Goal: Find specific page/section: Find specific page/section

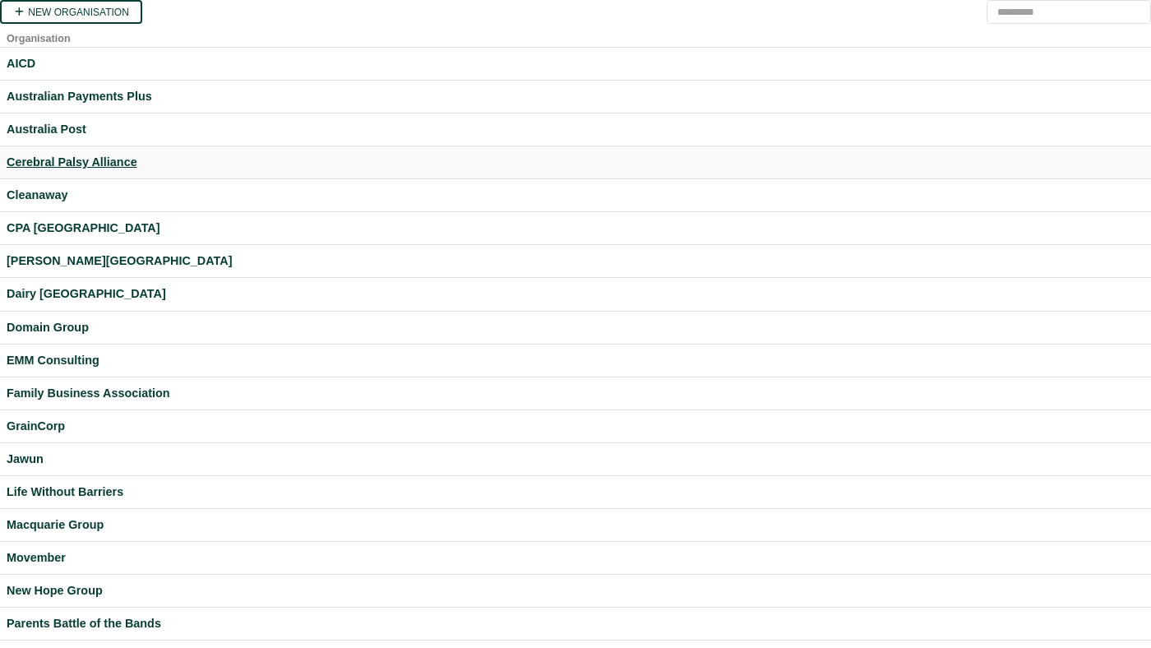
click at [121, 166] on div "Cerebral Palsy Alliance" at bounding box center [576, 162] width 1138 height 19
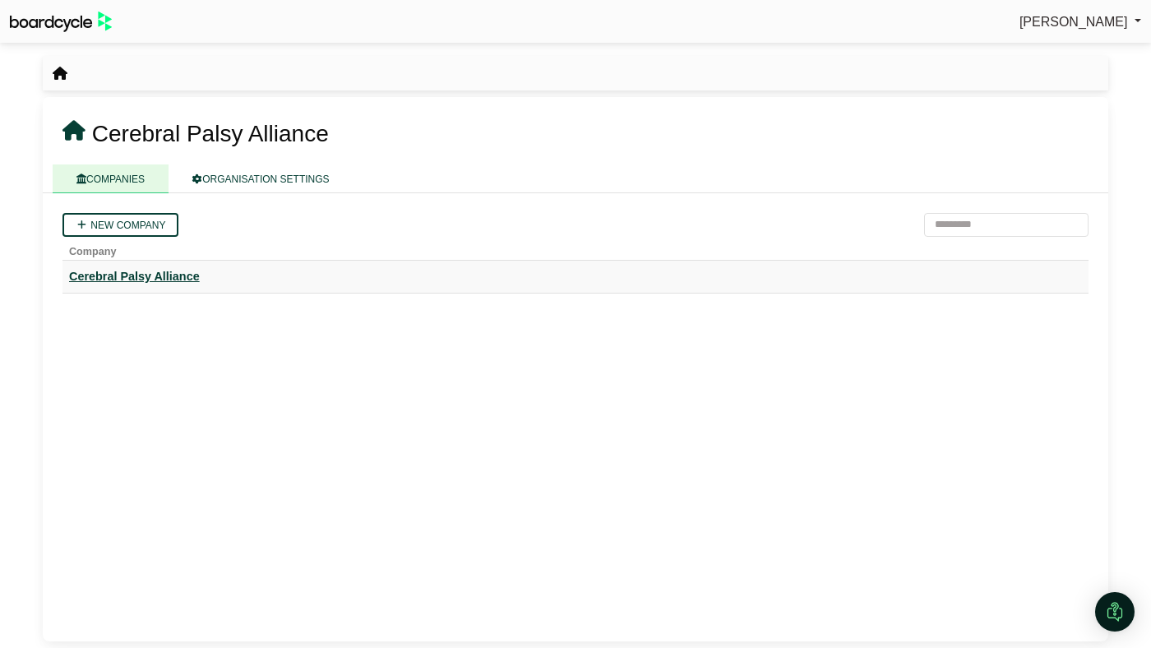
click at [183, 271] on div "Cerebral Palsy Alliance" at bounding box center [575, 276] width 1013 height 19
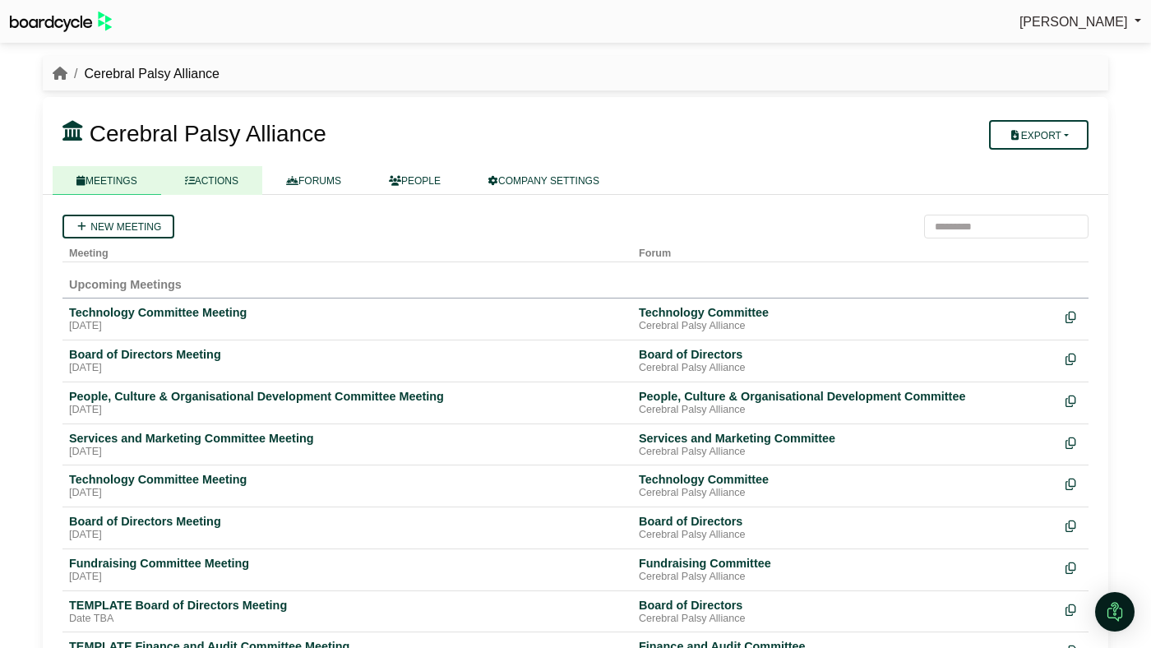
click at [246, 188] on link "ACTIONS" at bounding box center [211, 180] width 101 height 29
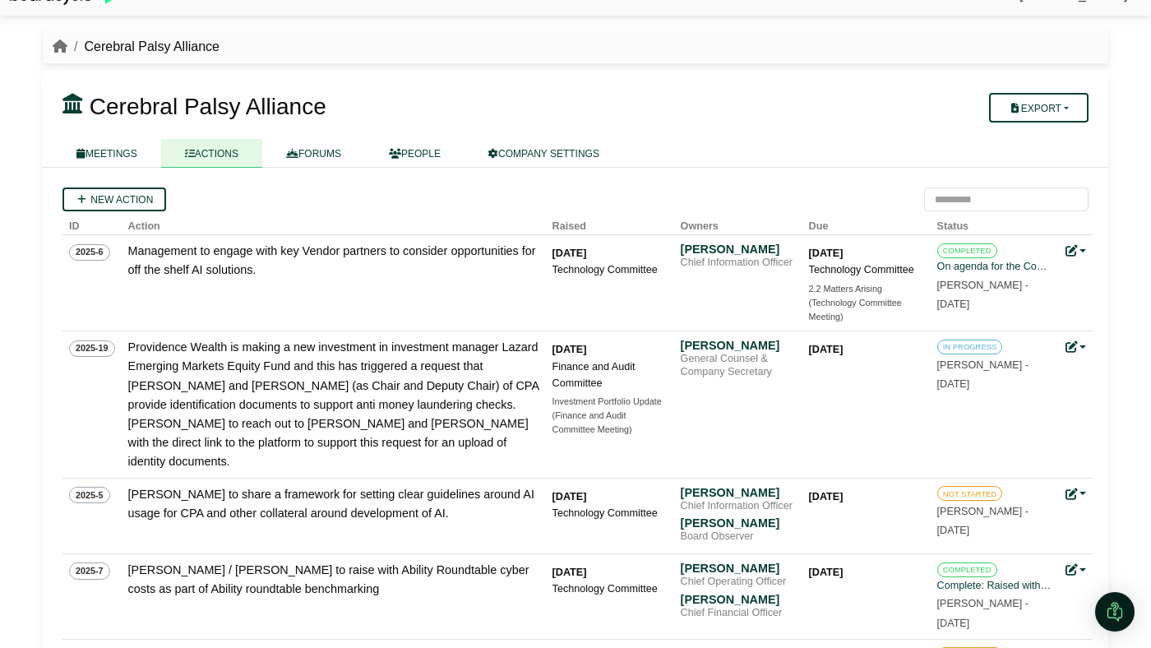
scroll to position [30, 0]
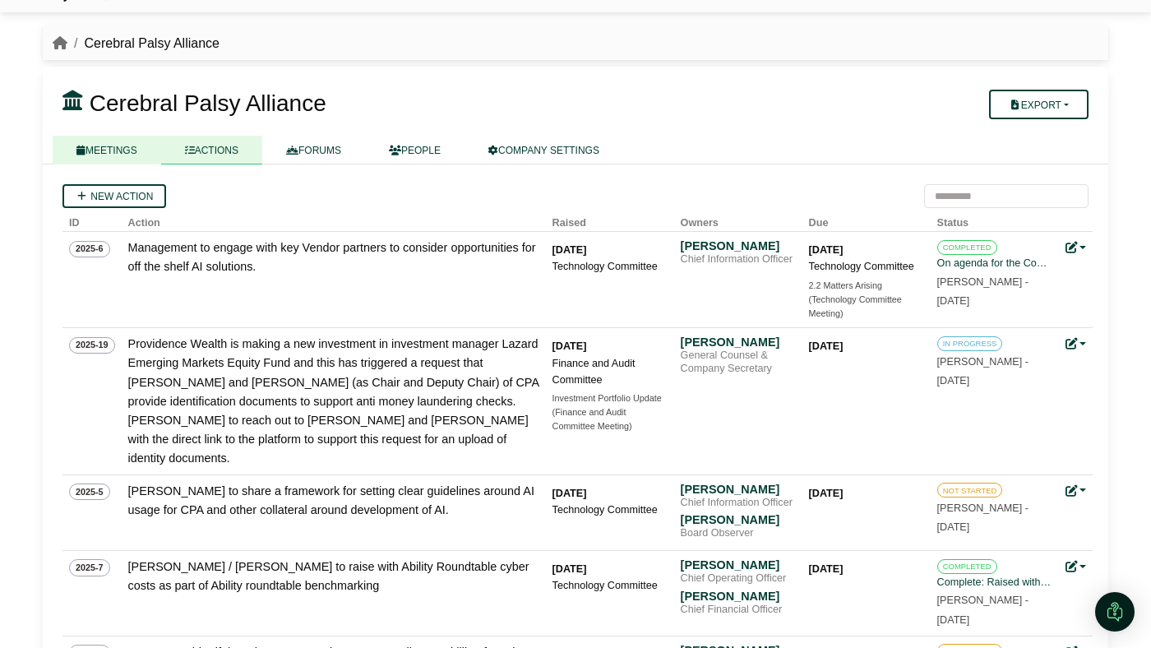
click at [119, 142] on link "MEETINGS" at bounding box center [107, 150] width 109 height 29
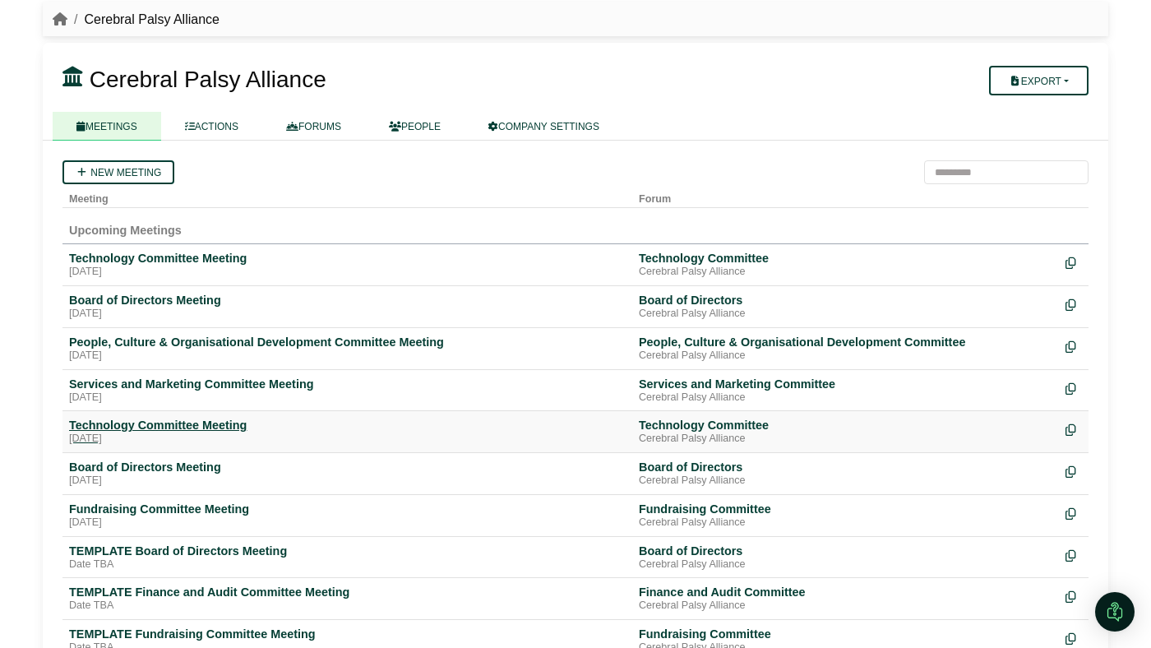
scroll to position [56, 0]
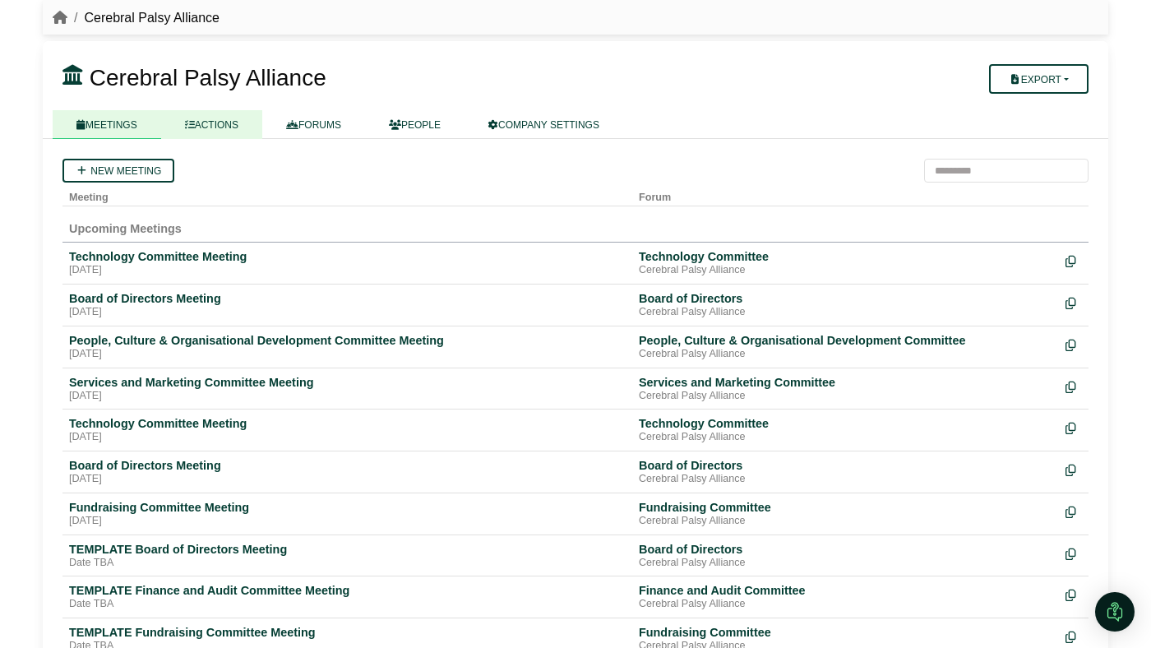
click at [231, 132] on link "ACTIONS" at bounding box center [211, 124] width 101 height 29
